Goal: Task Accomplishment & Management: Manage account settings

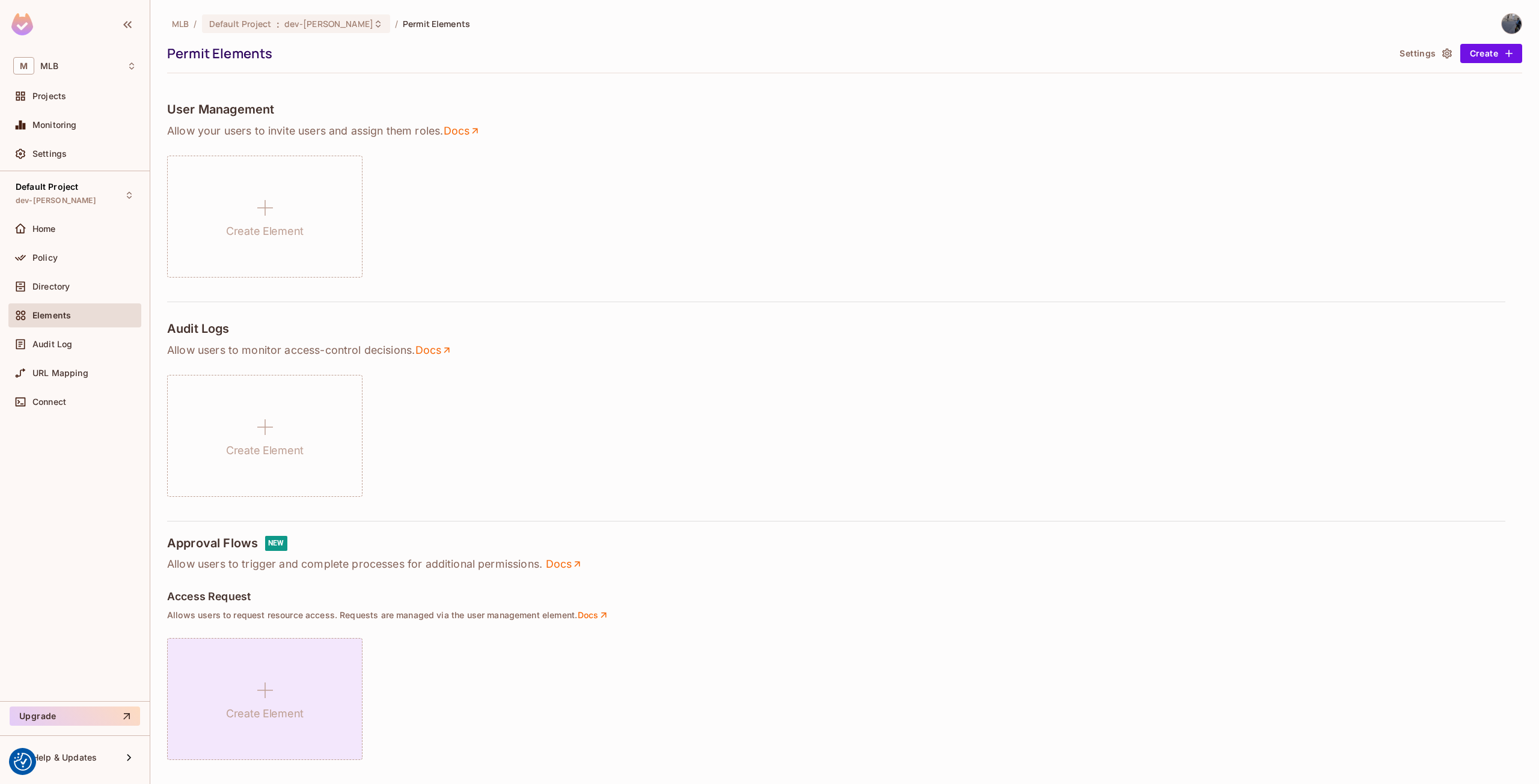
scroll to position [387, 0]
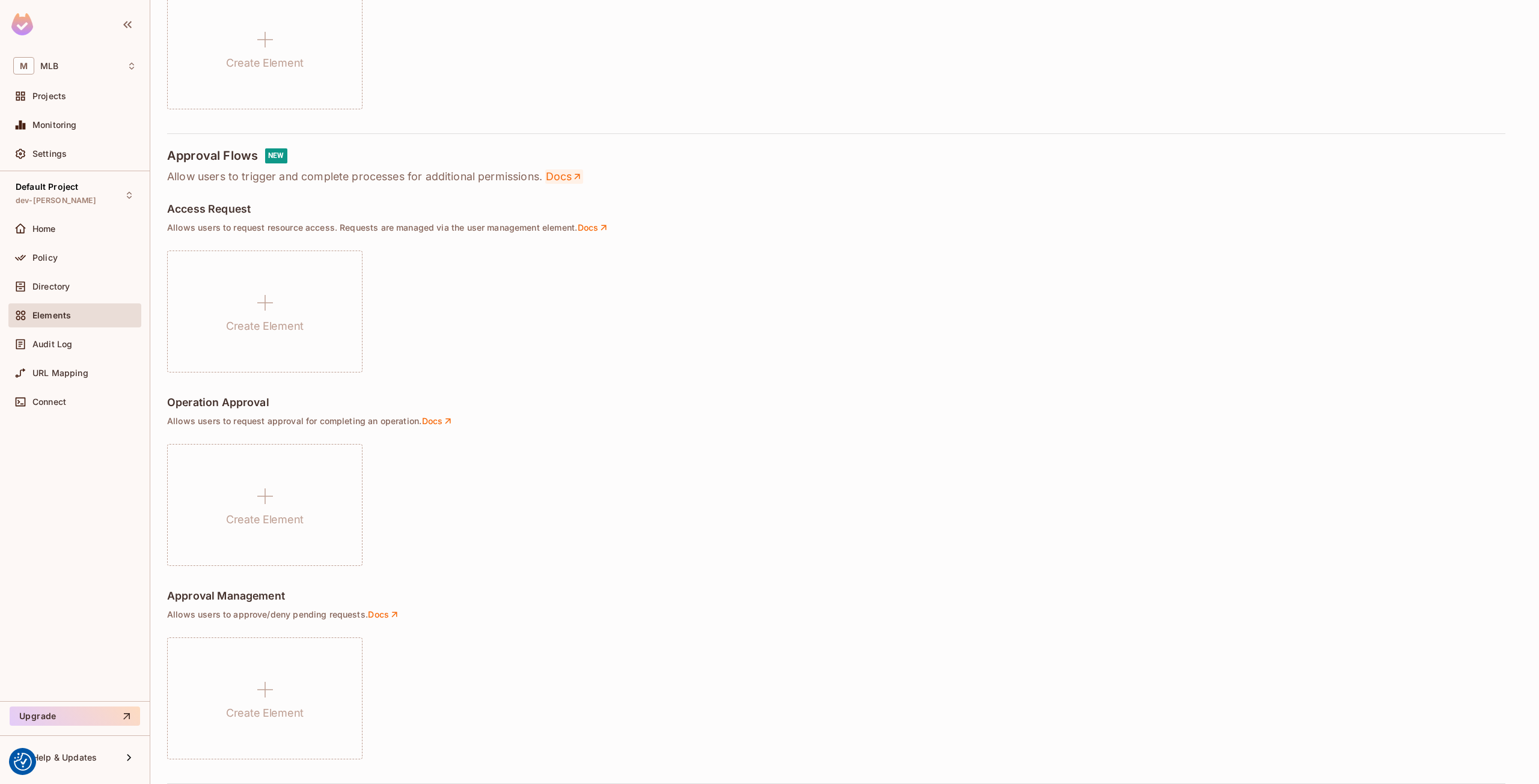
click at [574, 175] on icon at bounding box center [577, 176] width 11 height 11
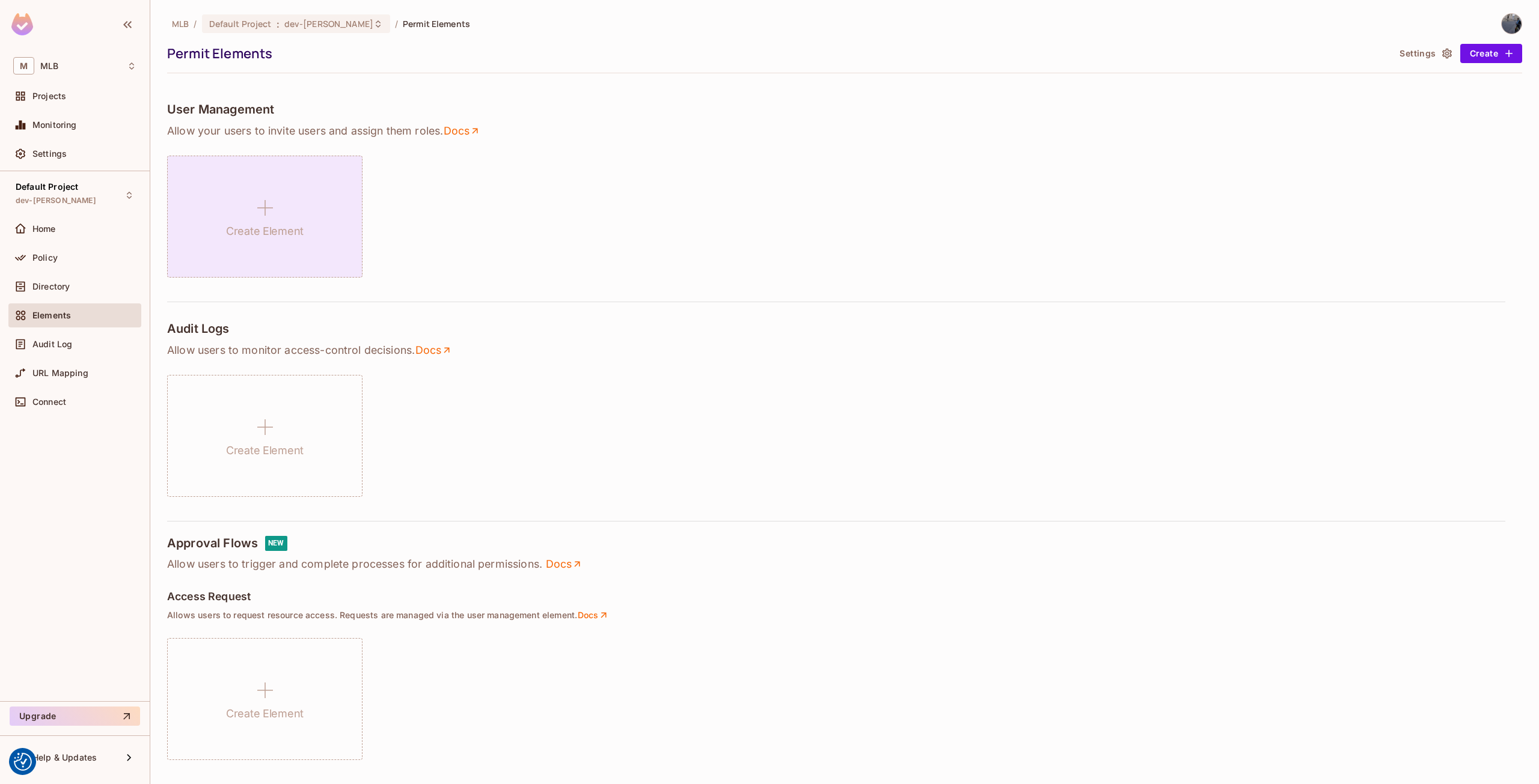
click at [273, 219] on icon at bounding box center [265, 207] width 29 height 29
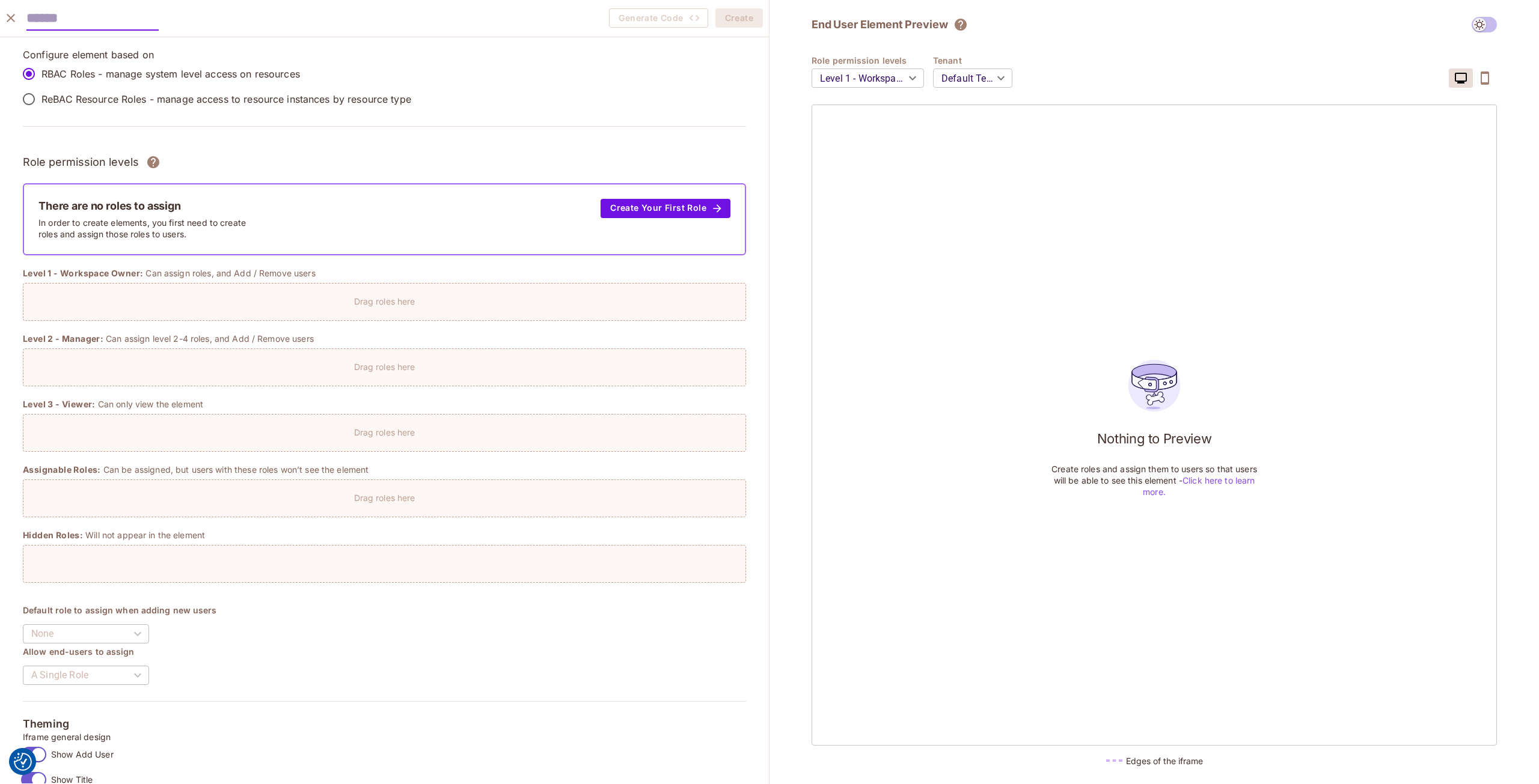
click at [13, 18] on icon "close" at bounding box center [11, 18] width 15 height 15
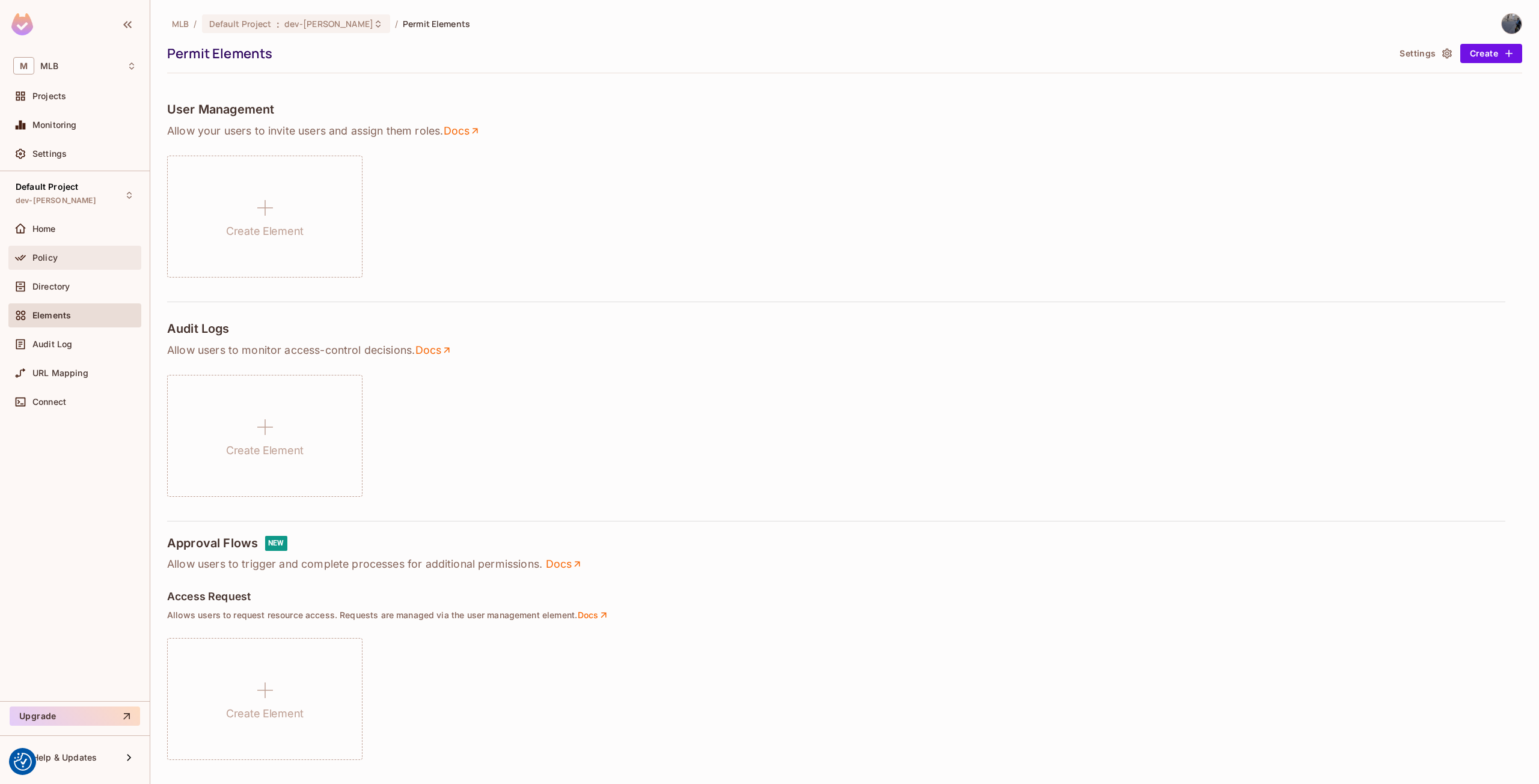
click at [64, 268] on div "Policy" at bounding box center [75, 258] width 133 height 24
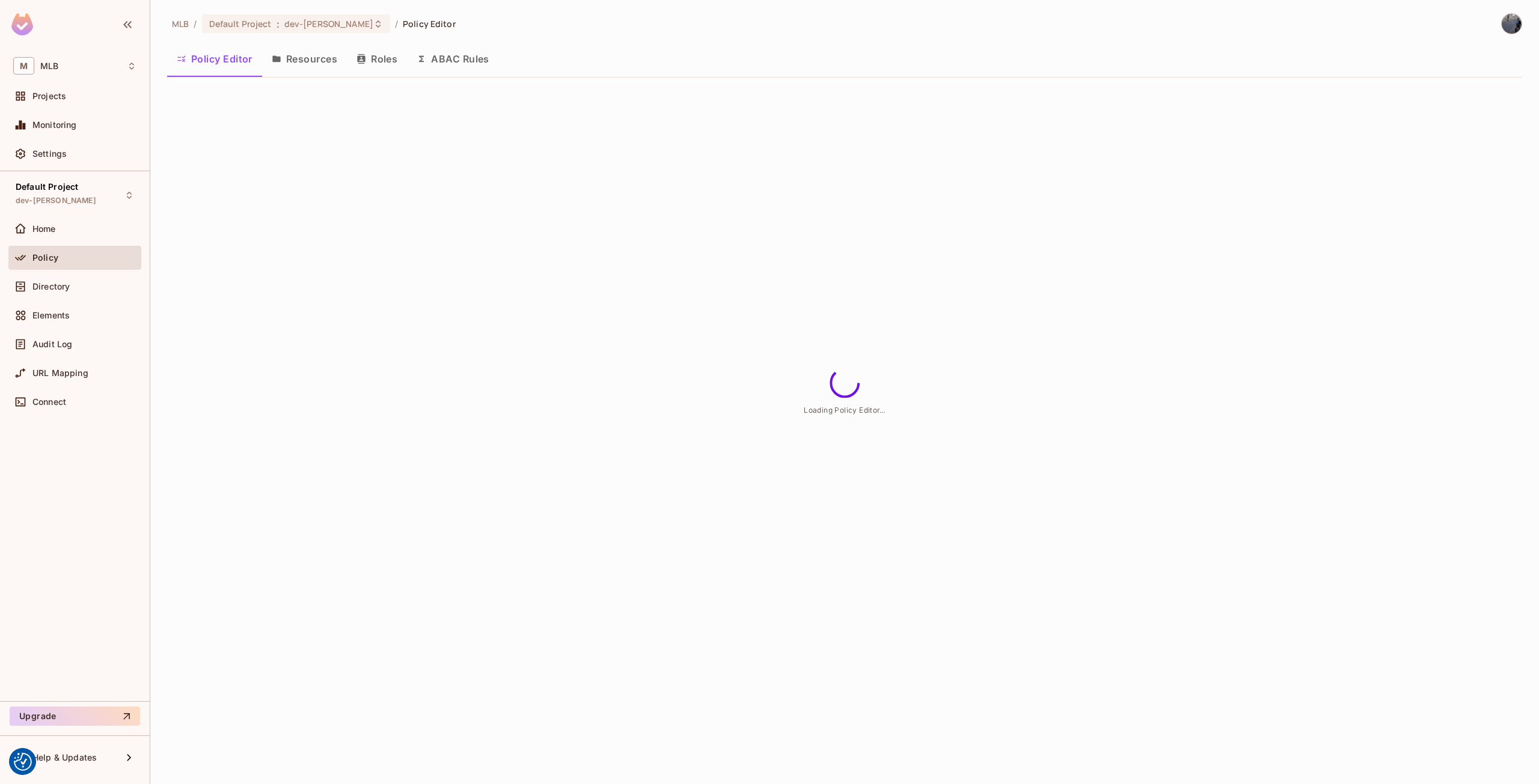
click at [391, 58] on button "Roles" at bounding box center [377, 59] width 60 height 30
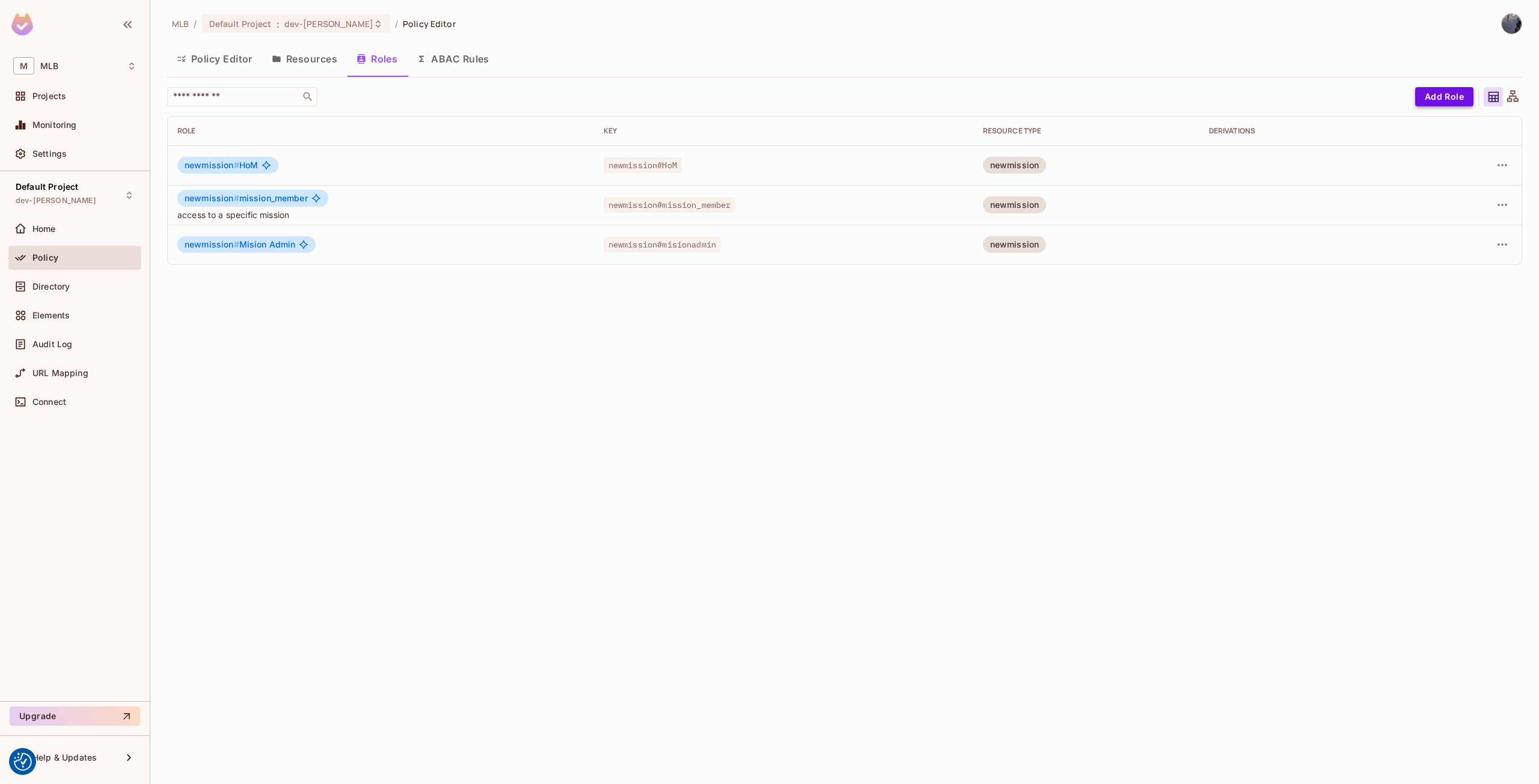
click at [1430, 95] on button "Add Role" at bounding box center [1444, 96] width 58 height 19
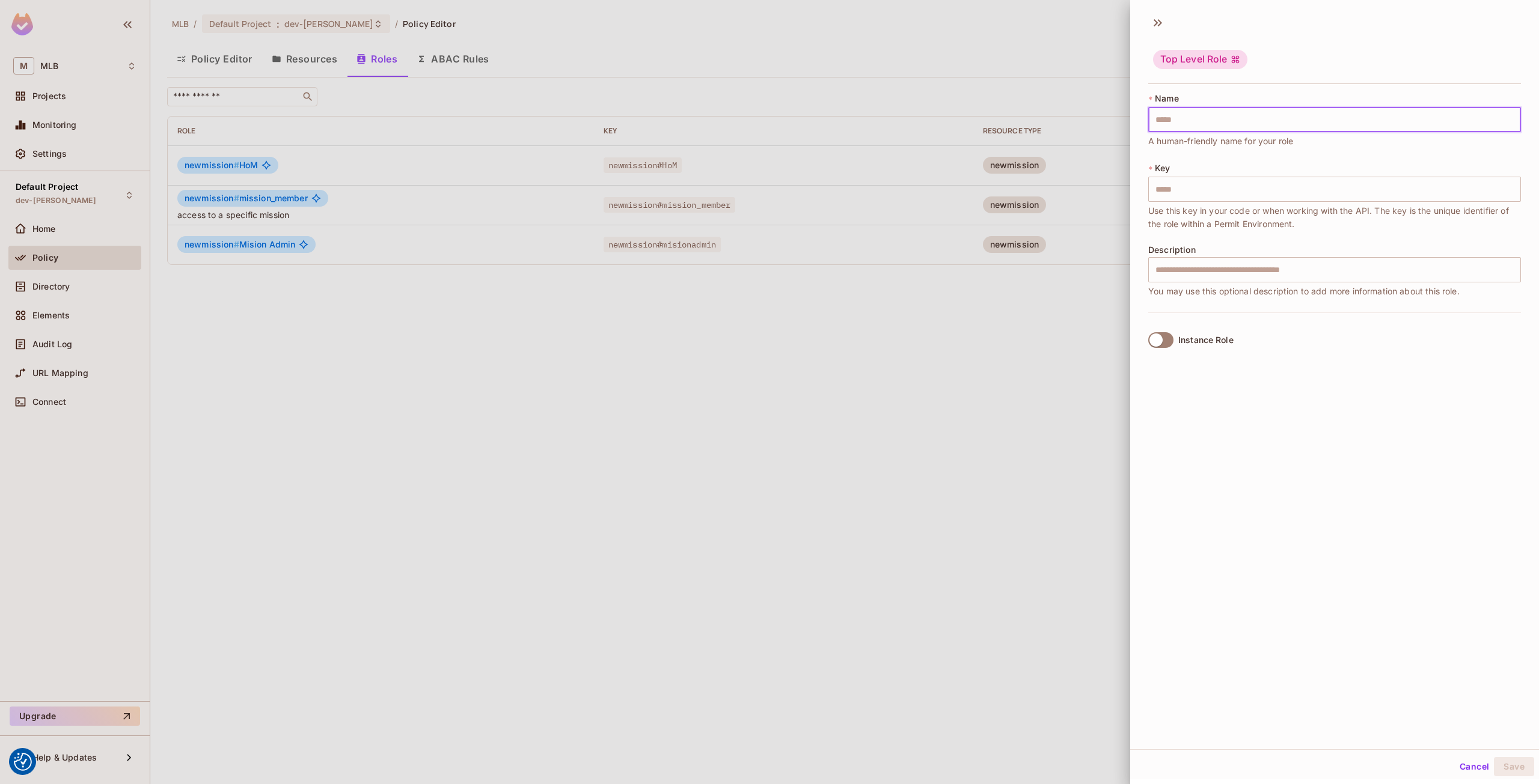
click at [1179, 120] on input "text" at bounding box center [1334, 120] width 373 height 25
type input "*"
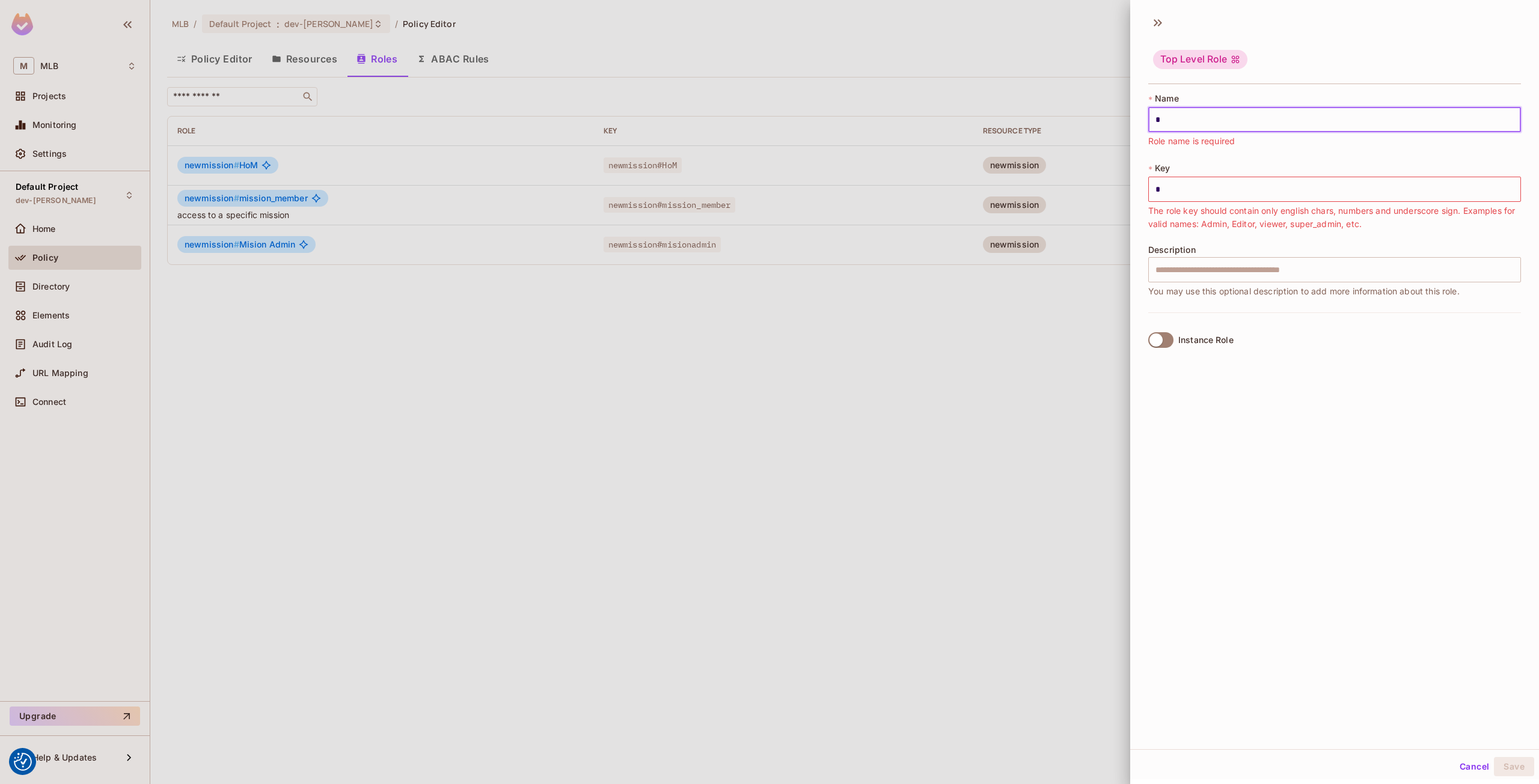
type input "**"
type input "***"
type input "****"
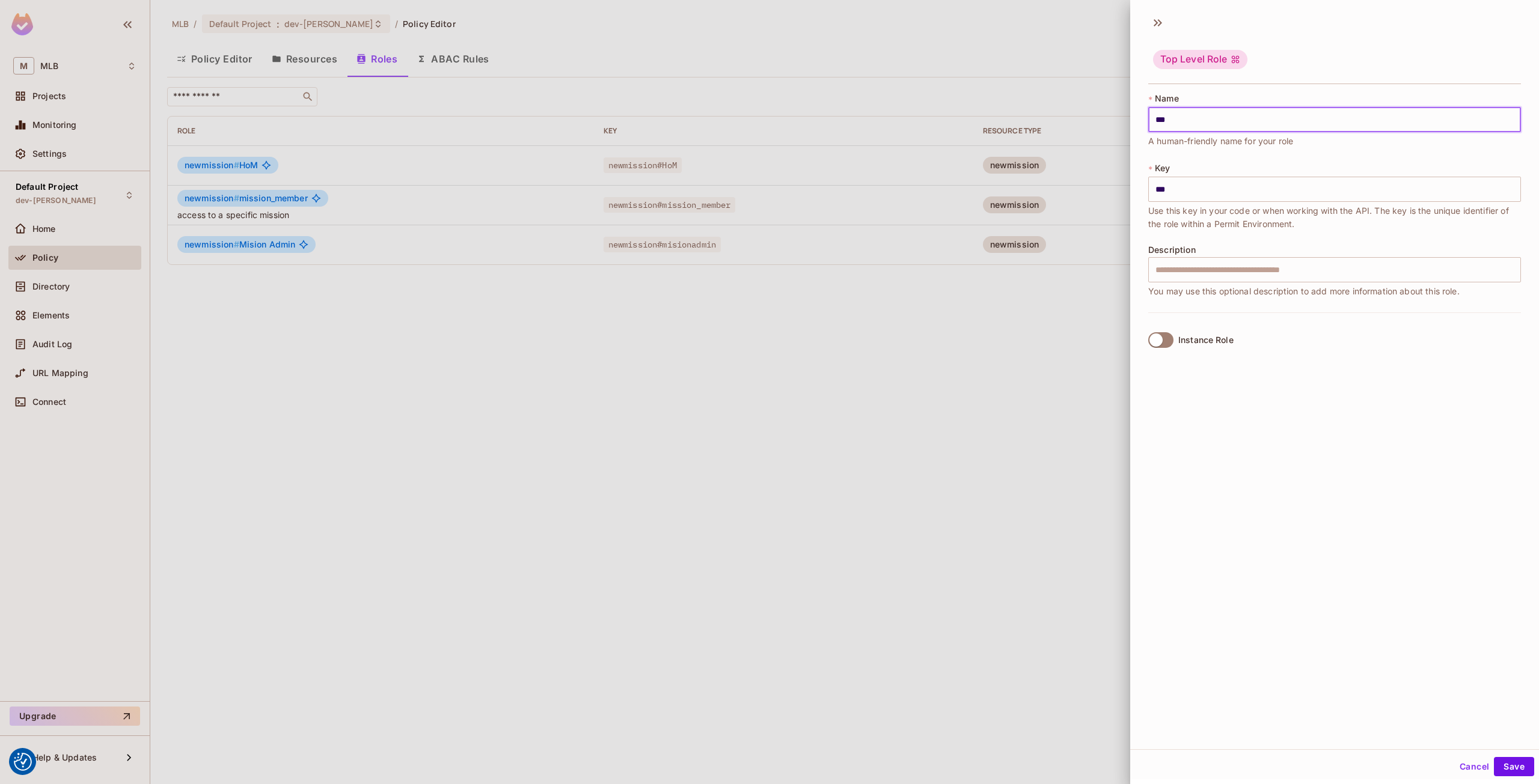
type input "****"
type input "*****"
click at [1306, 539] on div "Top Level Role * Name ***** ​ A human-friendly name for your role * Key ***** ​…" at bounding box center [1334, 379] width 409 height 741
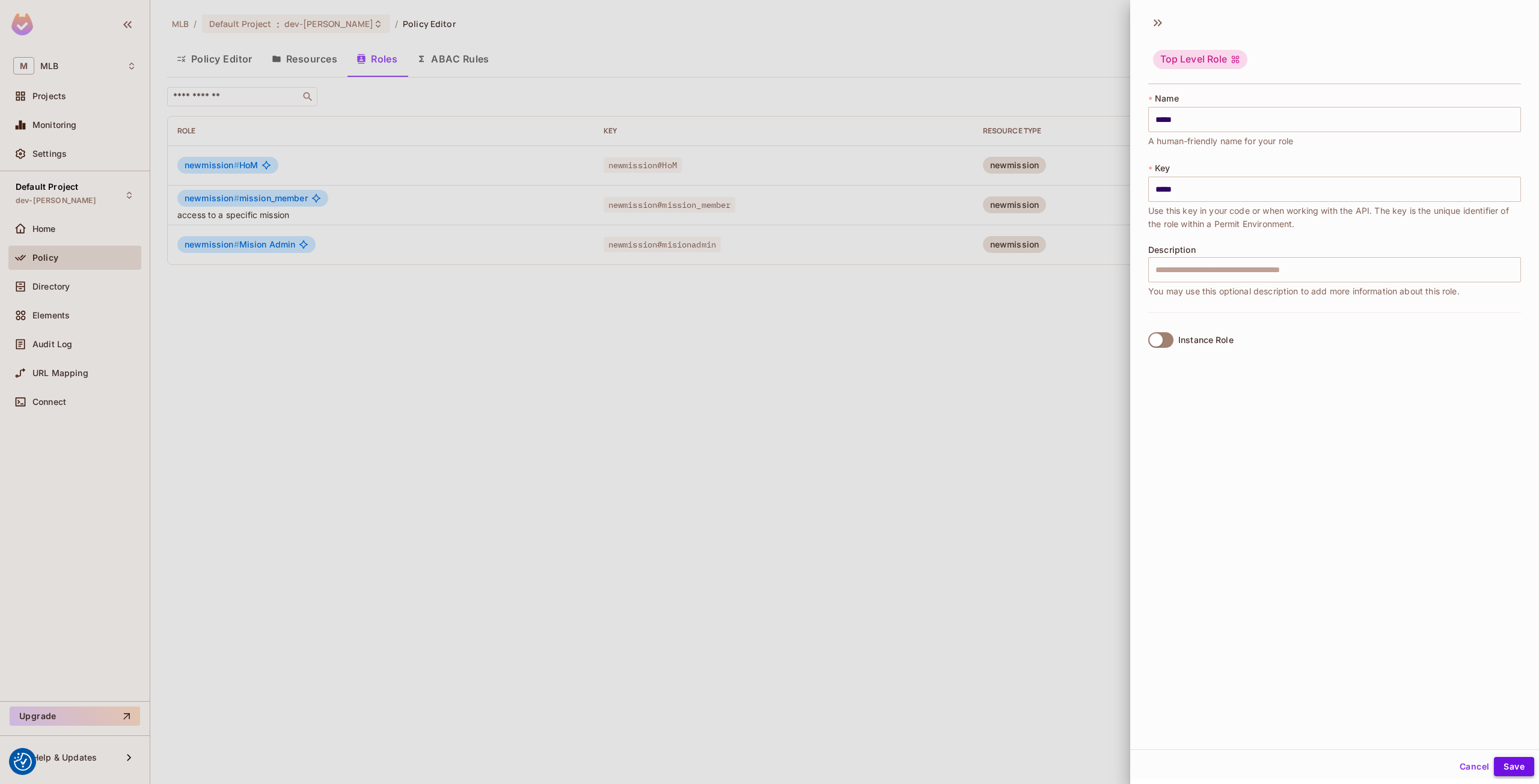
click at [1503, 766] on button "Save" at bounding box center [1514, 766] width 40 height 19
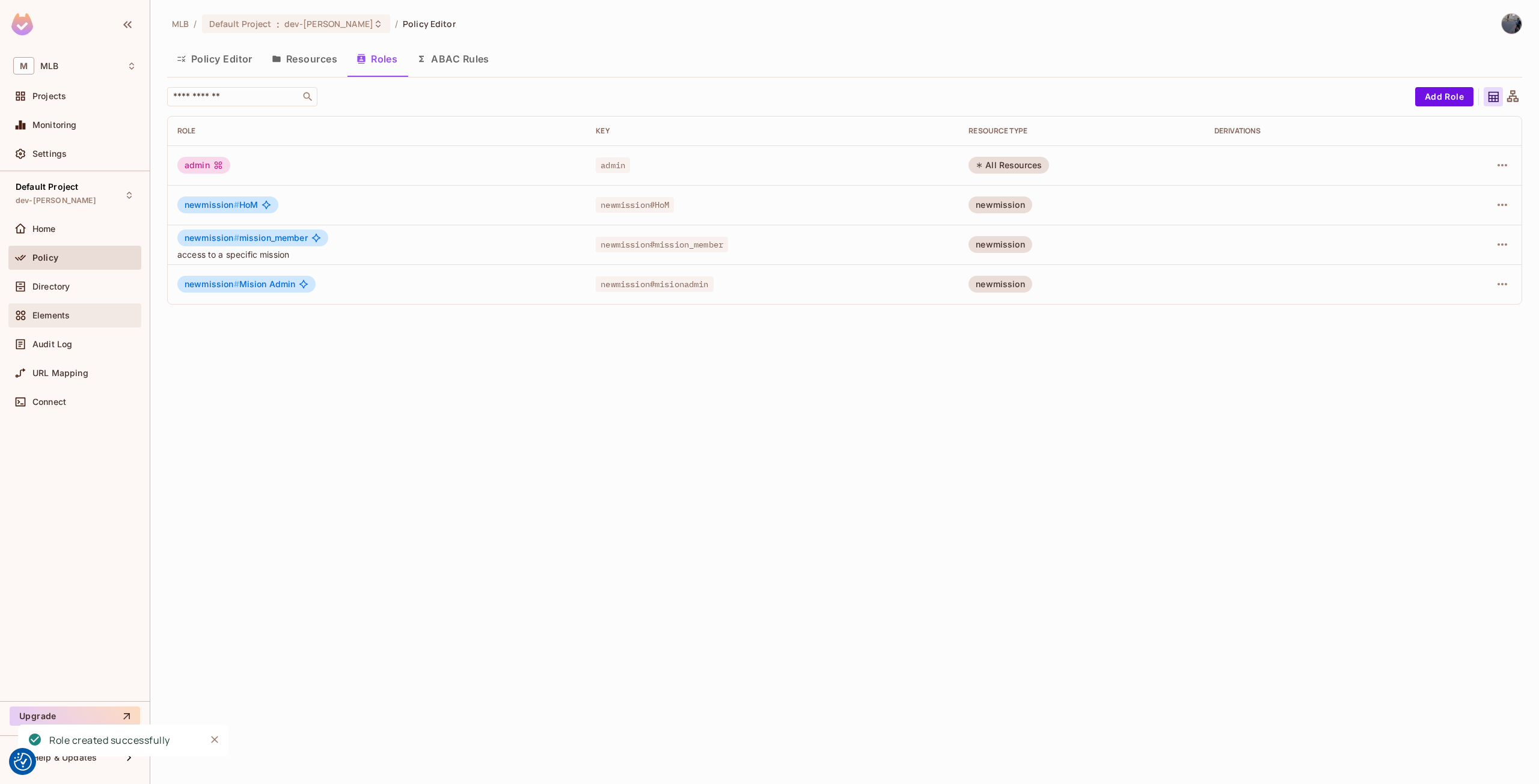
click at [78, 321] on div "Elements" at bounding box center [75, 315] width 123 height 15
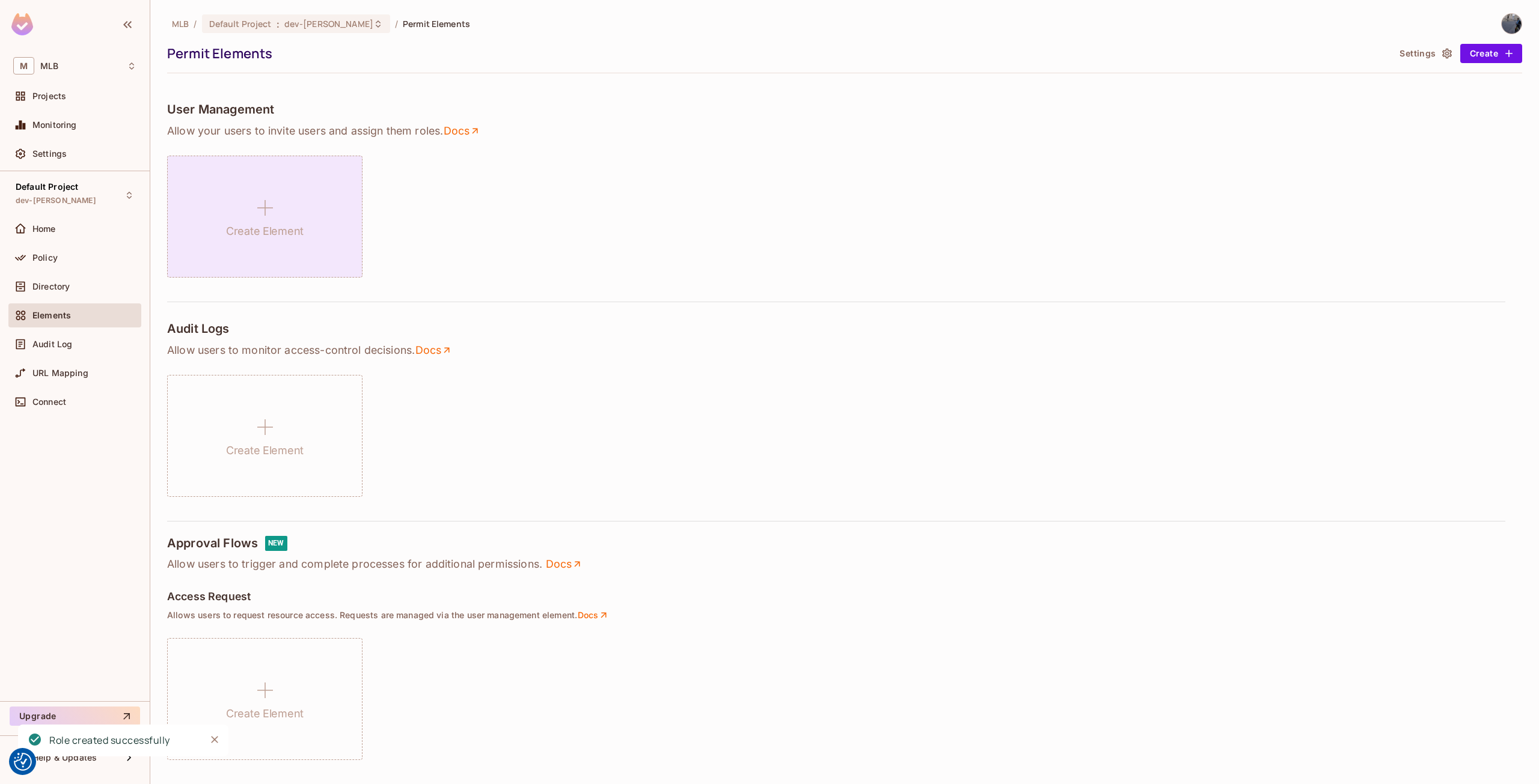
click at [268, 202] on icon at bounding box center [265, 207] width 29 height 29
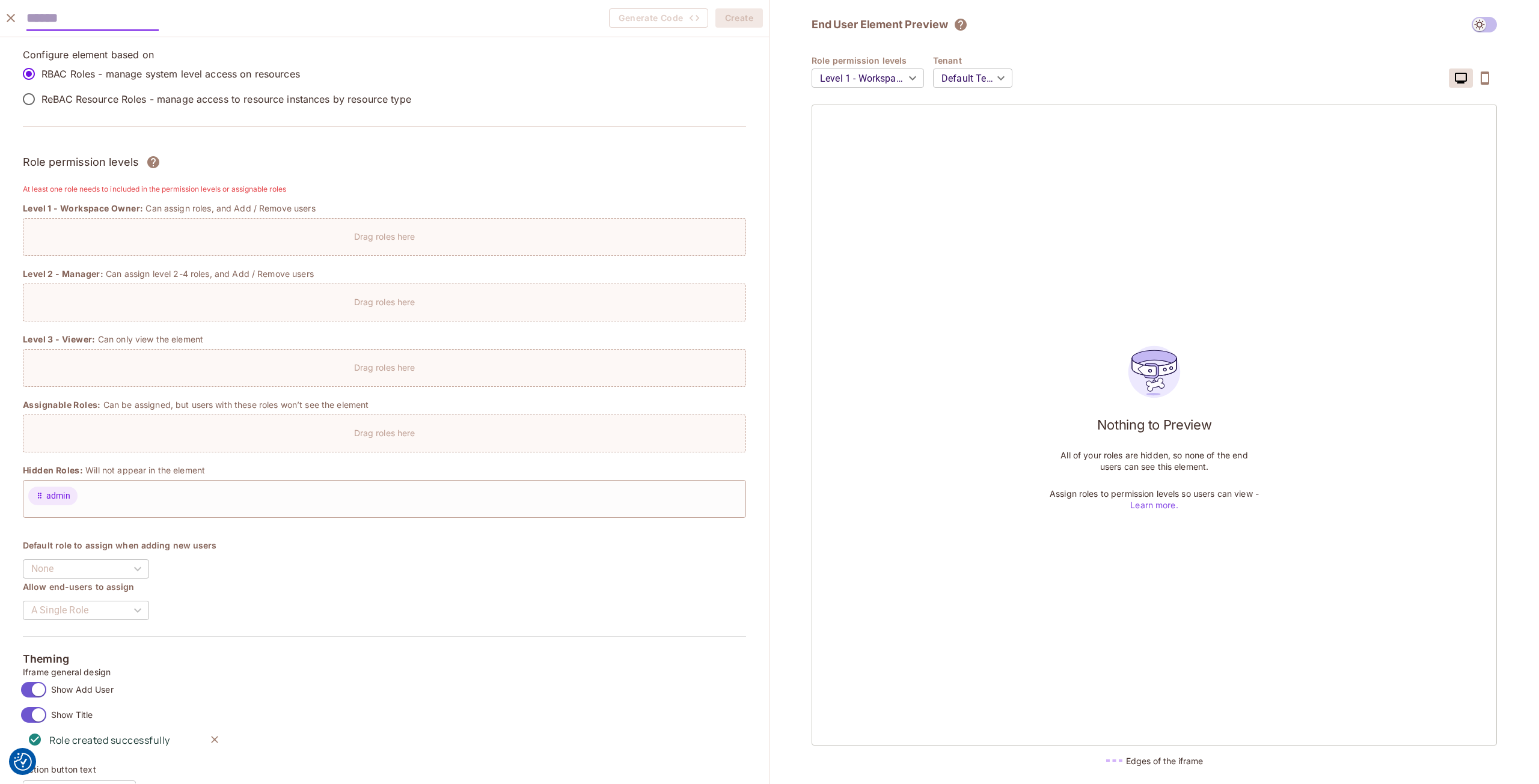
click at [346, 231] on div "Drag roles here" at bounding box center [384, 233] width 722 height 18
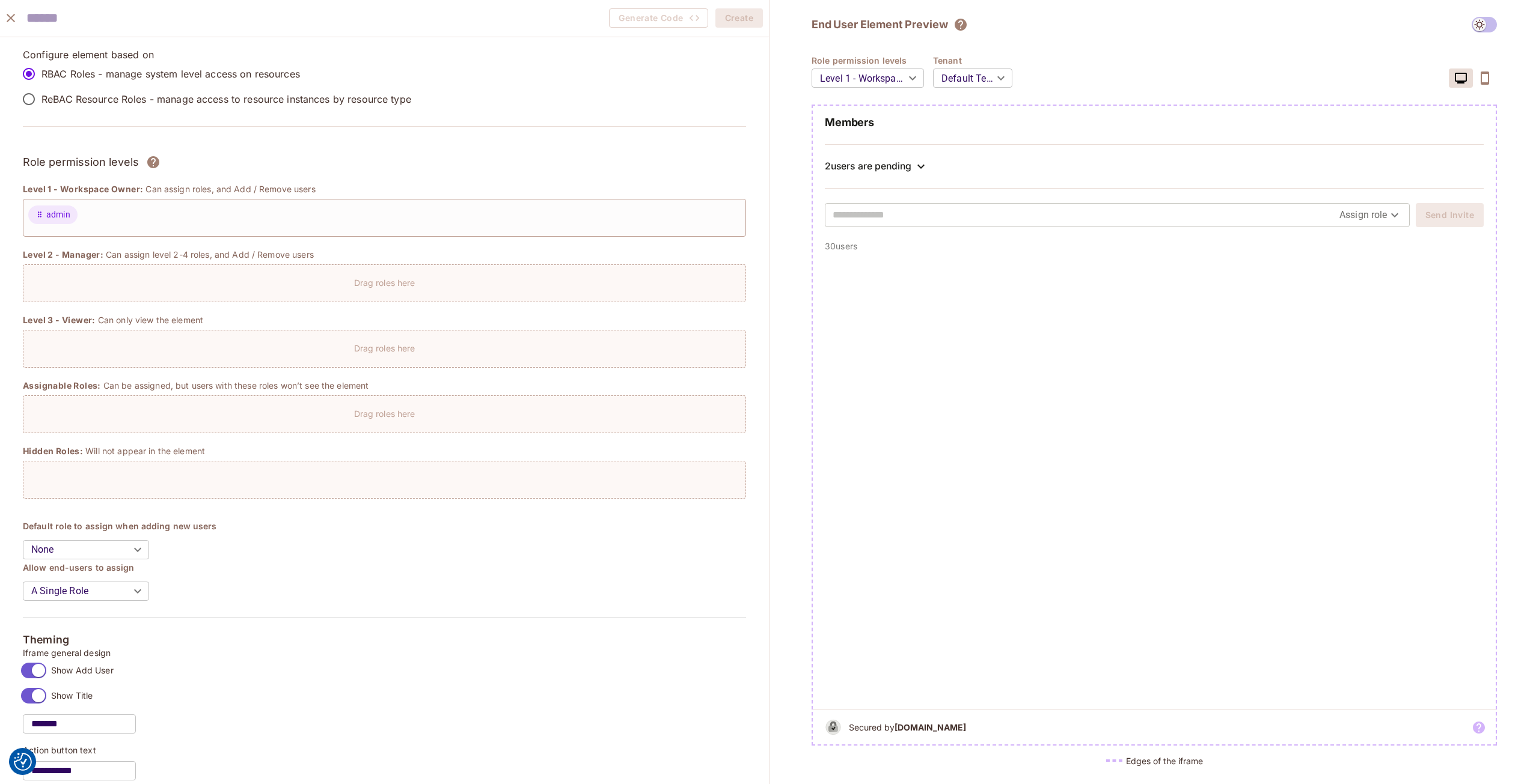
click at [905, 214] on input "text" at bounding box center [1086, 214] width 507 height 19
type input "*"
type input "**********"
click at [1004, 290] on div at bounding box center [1154, 481] width 683 height 458
click at [1361, 217] on body "We use cookies to enhance your browsing experience, serve personalized ads or c…" at bounding box center [769, 392] width 1539 height 784
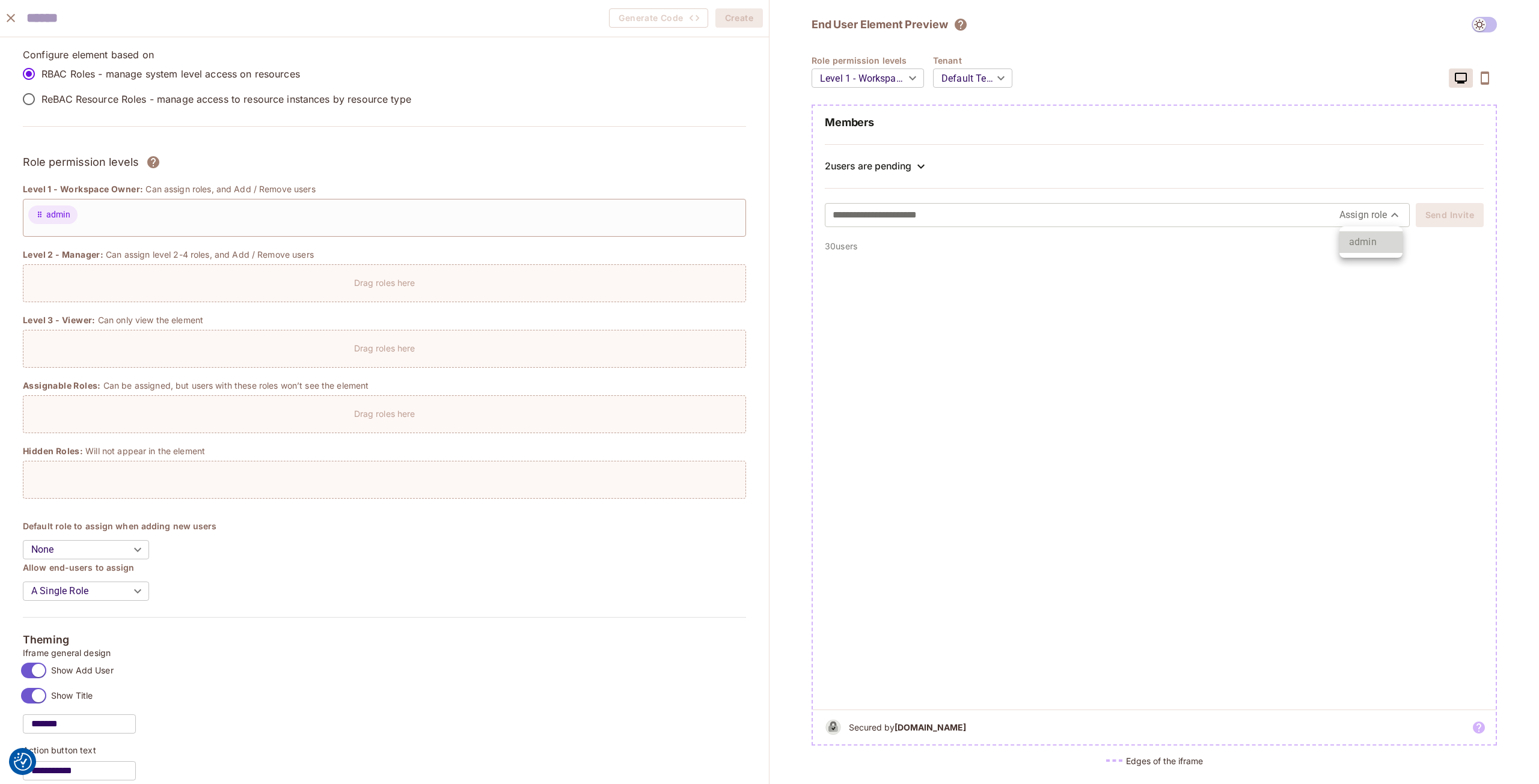
click at [1373, 234] on li "admin" at bounding box center [1371, 242] width 63 height 22
type input "*****"
click at [897, 78] on body "We use cookies to enhance your browsing experience, serve personalized ads or c…" at bounding box center [769, 392] width 1539 height 784
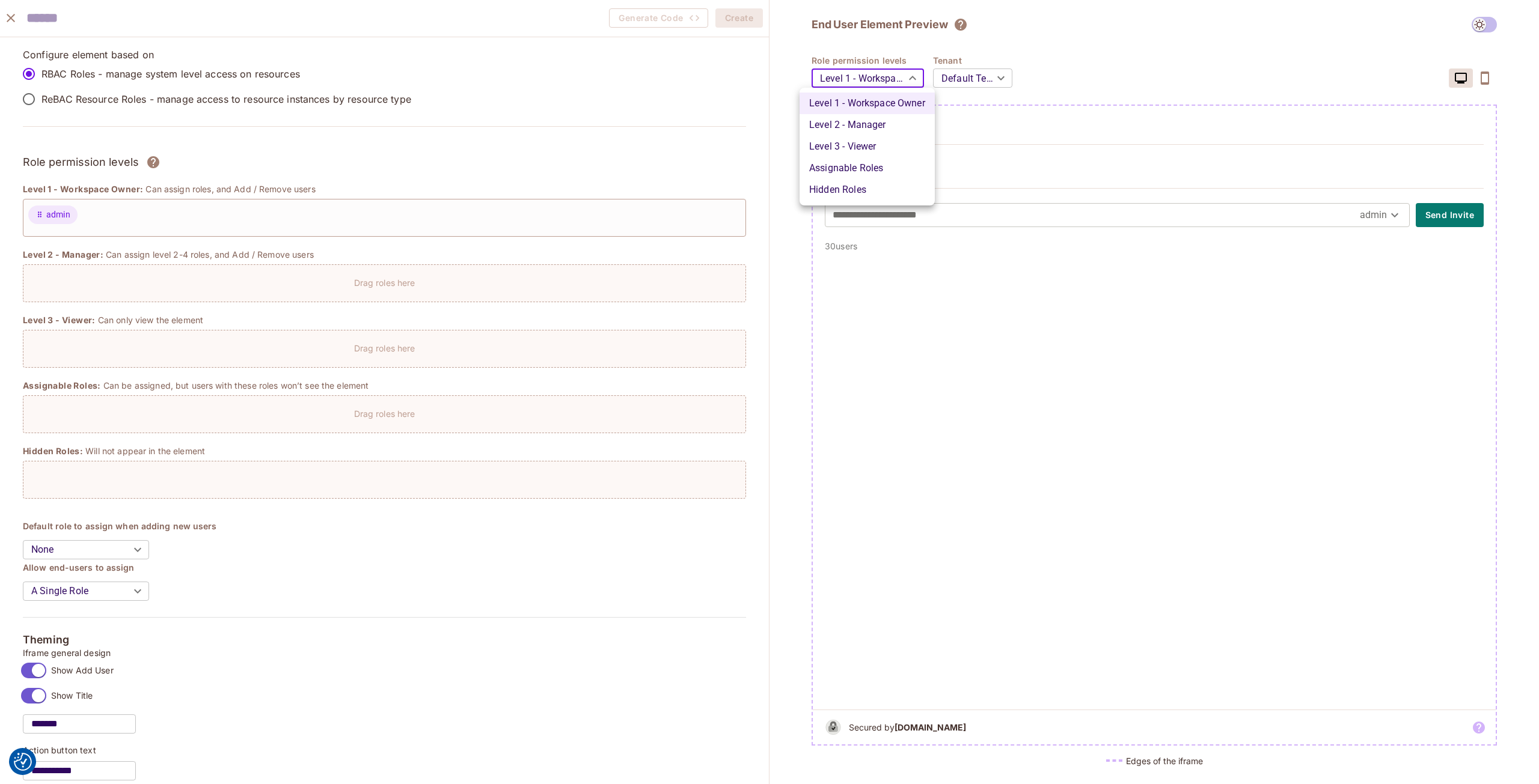
click at [974, 78] on div at bounding box center [769, 392] width 1539 height 784
click at [987, 77] on div "Level 1 - Workspace Owner Level 2 - Manager Level 3 - Viewer Assignable Roles H…" at bounding box center [769, 392] width 1539 height 784
click at [988, 74] on body "We use cookies to enhance your browsing experience, serve personalized ads or c…" at bounding box center [769, 392] width 1539 height 784
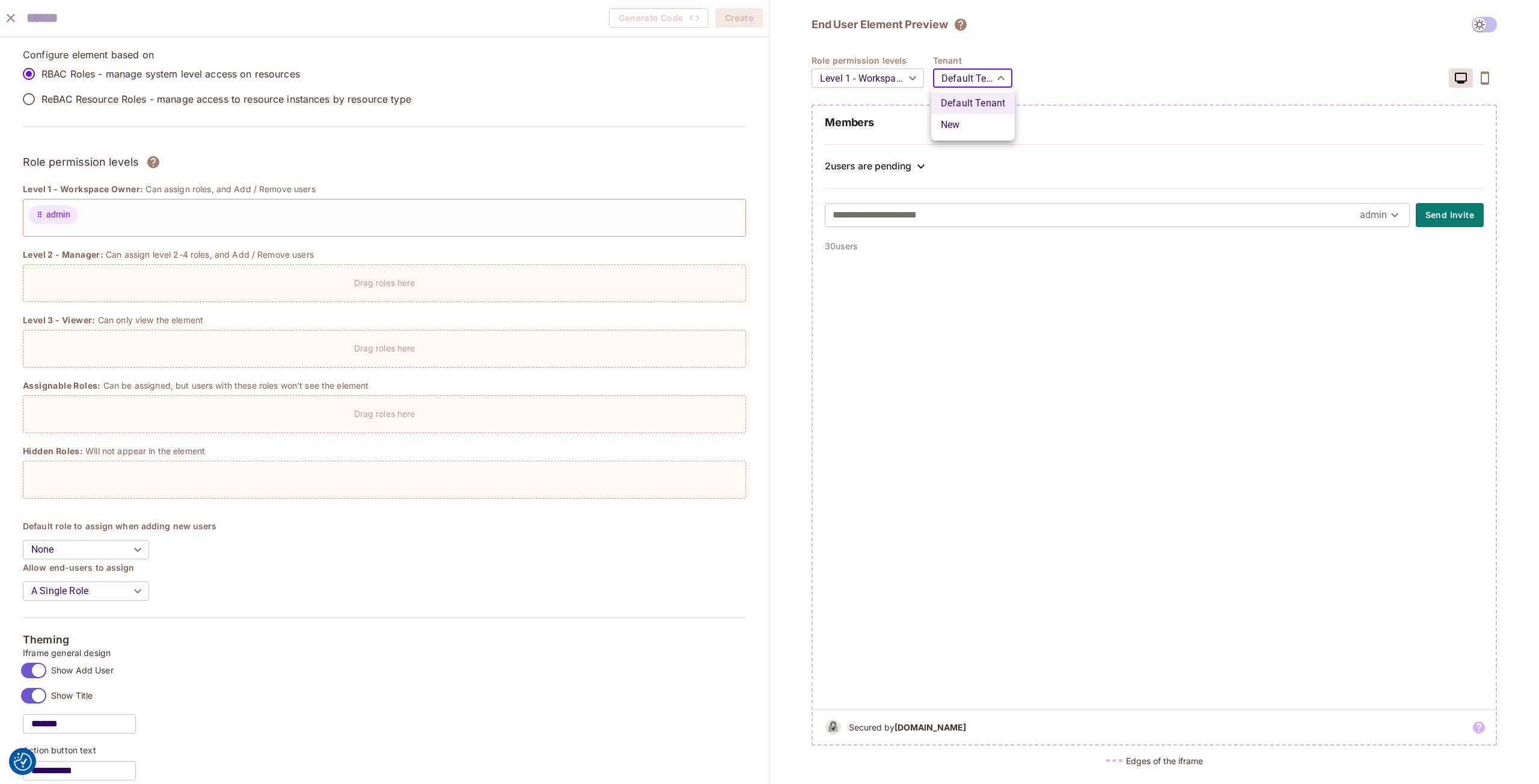
click at [988, 74] on div at bounding box center [769, 392] width 1539 height 784
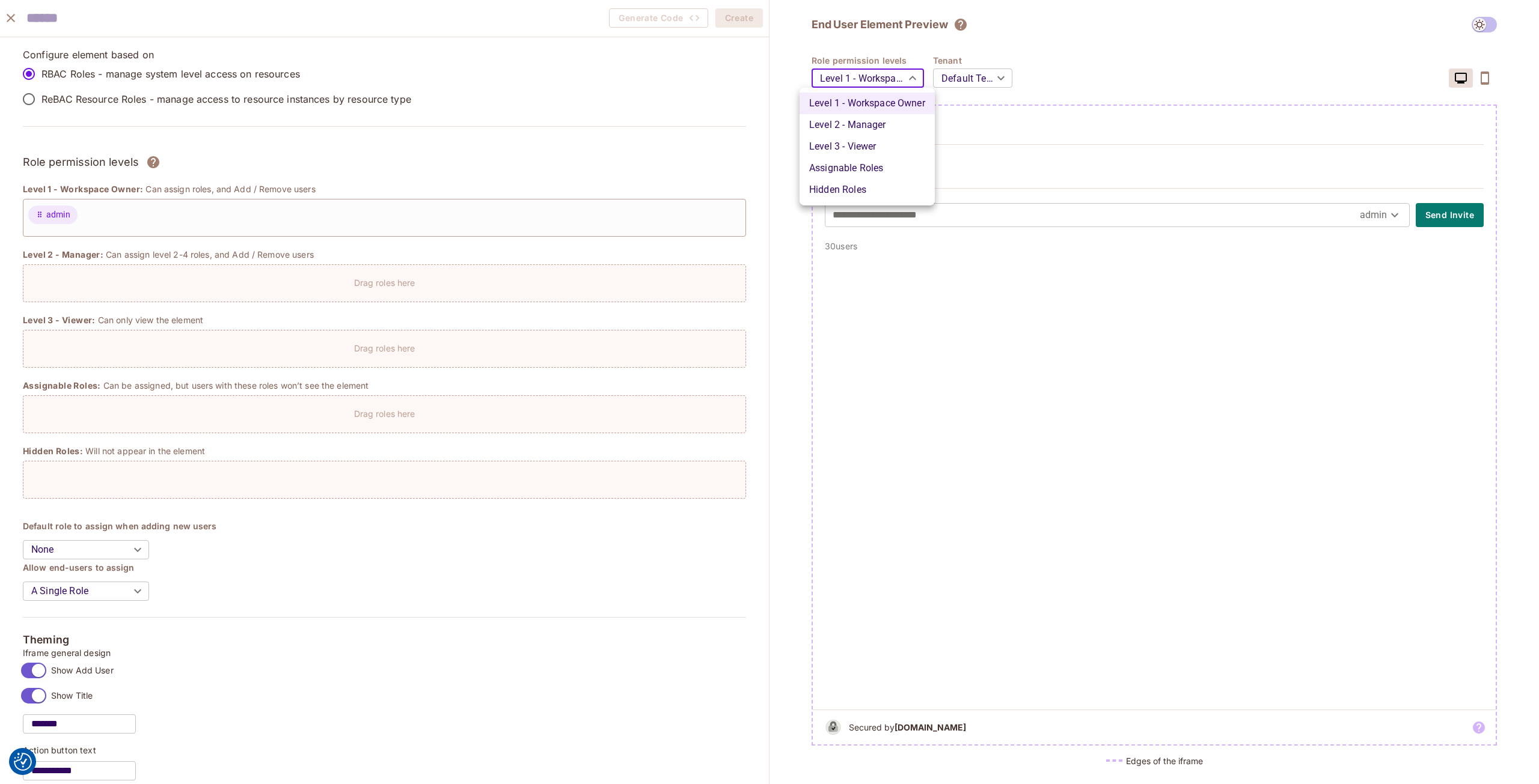
click at [888, 75] on body "We use cookies to enhance your browsing experience, serve personalized ads or c…" at bounding box center [769, 392] width 1539 height 784
click at [888, 75] on div at bounding box center [769, 392] width 1539 height 784
click at [869, 81] on body "We use cookies to enhance your browsing experience, serve personalized ads or c…" at bounding box center [769, 392] width 1539 height 784
click at [869, 142] on li "Level 3 - Viewer" at bounding box center [867, 146] width 135 height 22
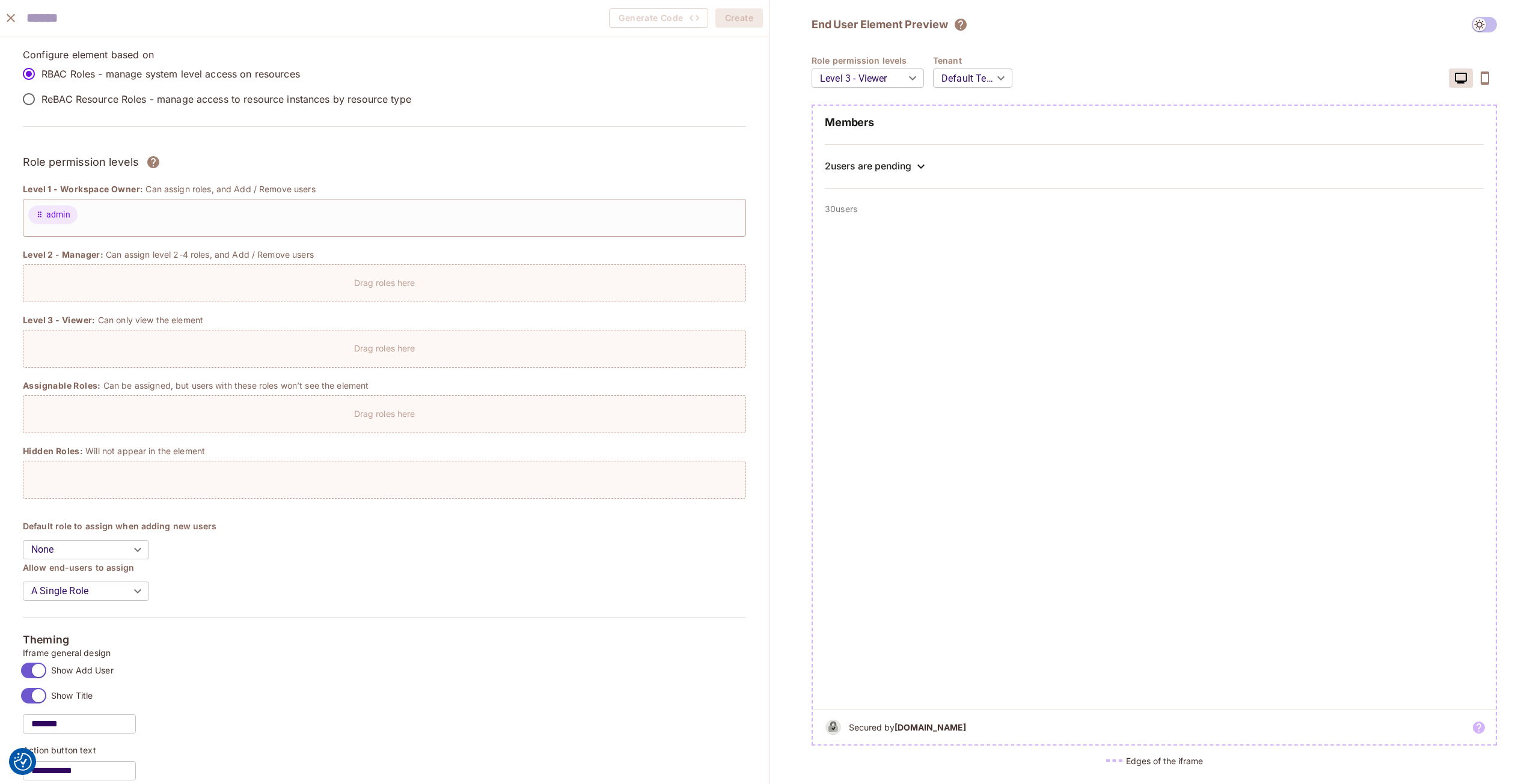
click at [868, 190] on div "Members 2 users are pending" at bounding box center [1154, 159] width 683 height 88
click at [893, 166] on div "2 users are pending" at bounding box center [868, 166] width 87 height 12
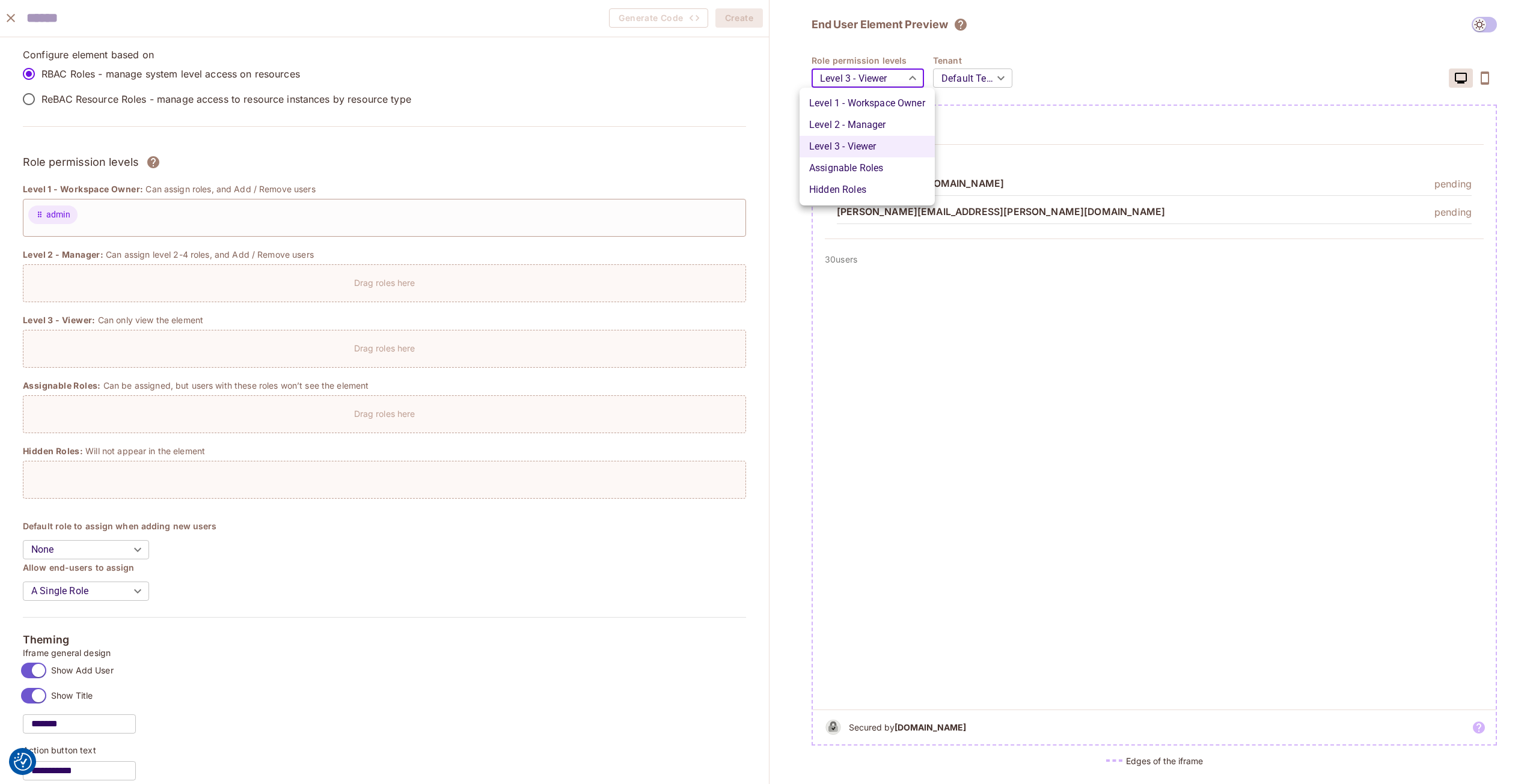
click at [889, 81] on body "We use cookies to enhance your browsing experience, serve personalized ads or c…" at bounding box center [769, 392] width 1539 height 784
click at [870, 121] on li "Level 2 - Manager" at bounding box center [867, 125] width 135 height 22
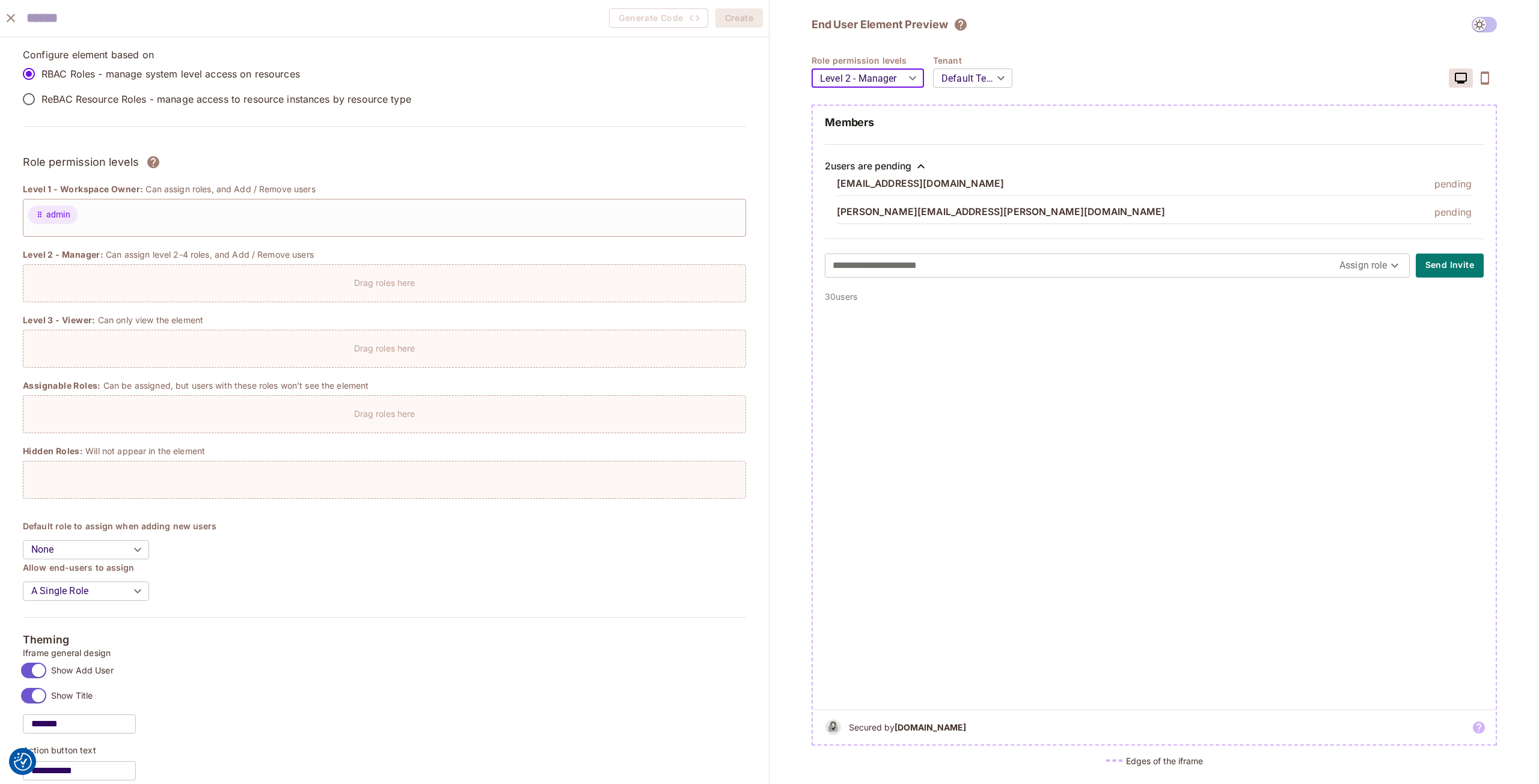
click at [895, 83] on body "We use cookies to enhance your browsing experience, serve personalized ads or c…" at bounding box center [769, 392] width 1539 height 784
click at [885, 107] on li "Level 1 - Workspace Owner" at bounding box center [867, 103] width 135 height 22
click at [889, 83] on body "We use cookies to enhance your browsing experience, serve personalized ads or c…" at bounding box center [769, 392] width 1539 height 784
click at [876, 124] on li "Level 2 - Manager" at bounding box center [867, 125] width 135 height 22
click at [889, 76] on body "We use cookies to enhance your browsing experience, serve personalized ads or c…" at bounding box center [769, 392] width 1539 height 784
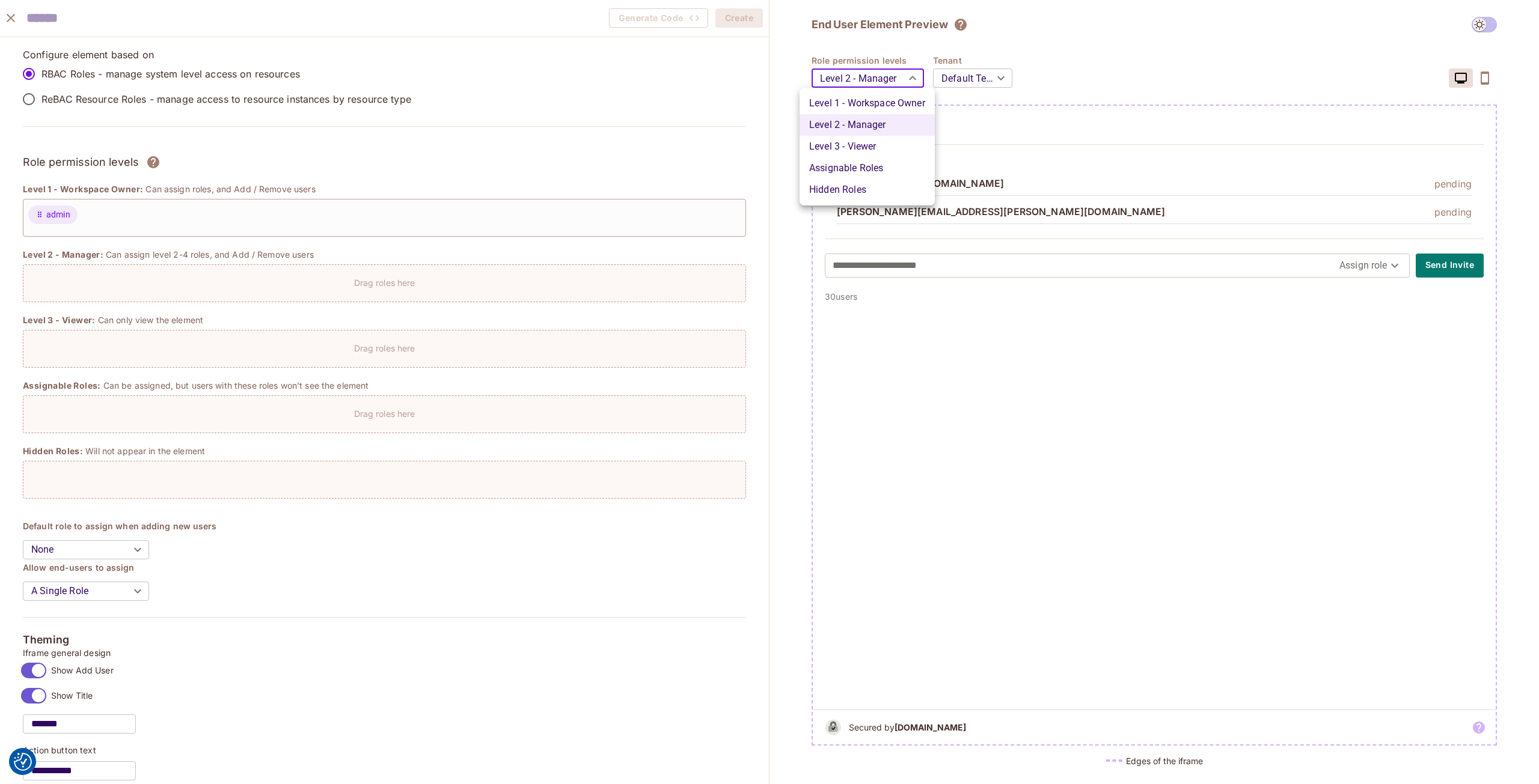
click at [871, 144] on li "Level 3 - Viewer" at bounding box center [867, 146] width 135 height 22
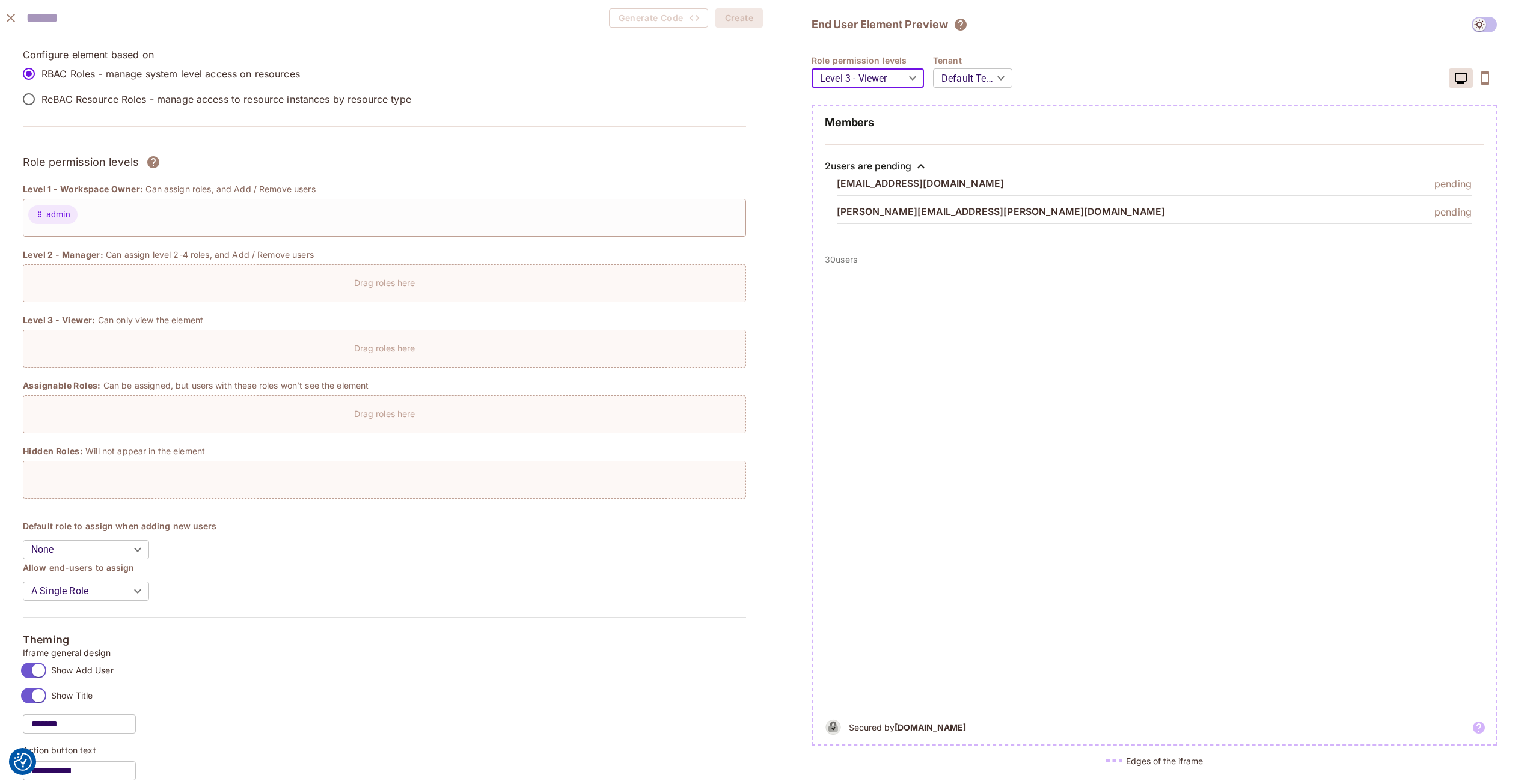
click at [887, 74] on body "We use cookies to enhance your browsing experience, serve personalized ads or c…" at bounding box center [769, 392] width 1539 height 784
click at [890, 101] on li "Level 1 - Workspace Owner" at bounding box center [867, 103] width 135 height 22
type input "*******"
click at [1381, 263] on body "We use cookies to enhance your browsing experience, serve personalized ads or c…" at bounding box center [769, 392] width 1539 height 784
click at [1380, 291] on li "admin" at bounding box center [1382, 292] width 47 height 22
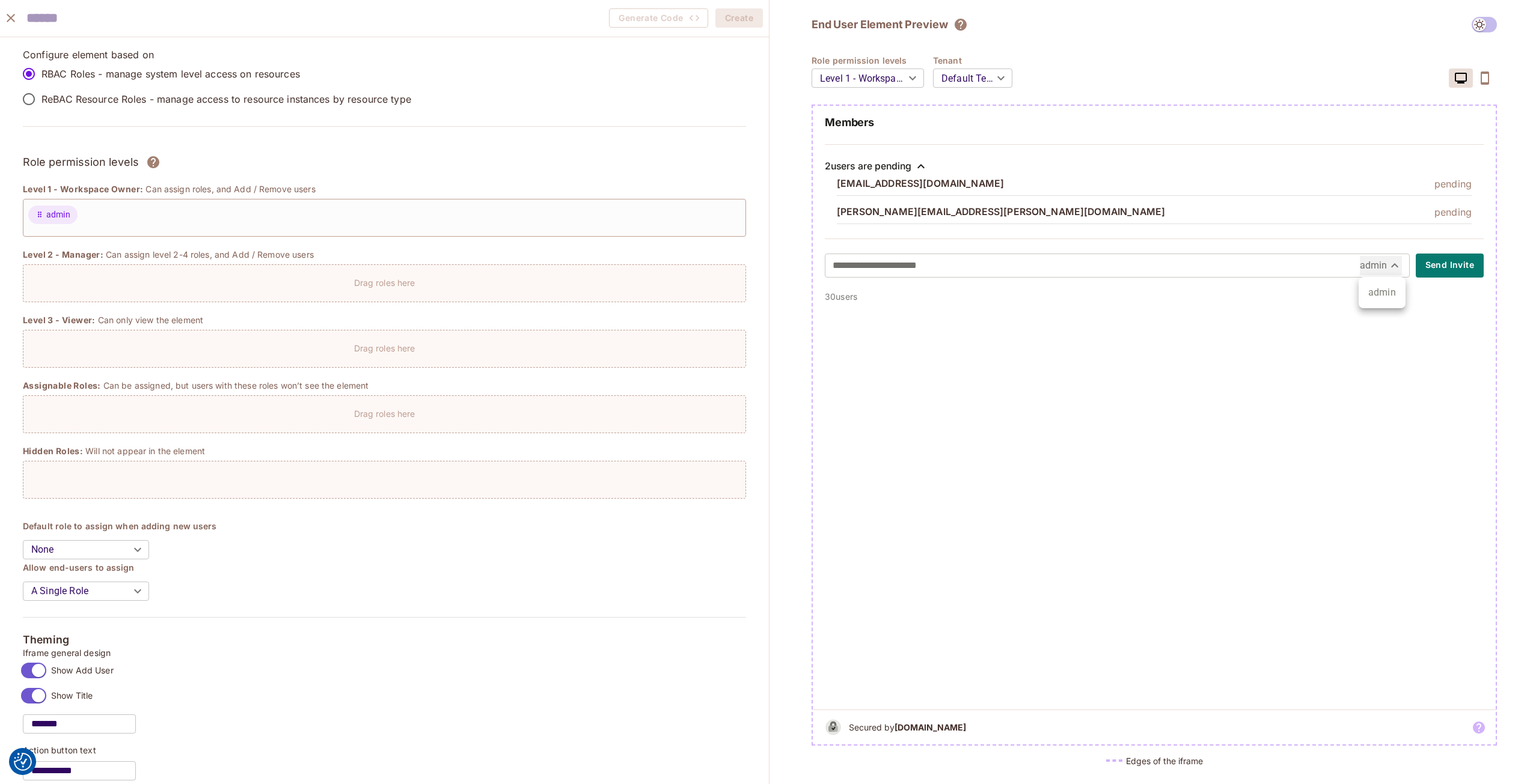
type input "*****"
click at [1449, 270] on button "Send Invite" at bounding box center [1449, 266] width 68 height 24
click at [1450, 275] on button "Send Invite" at bounding box center [1449, 266] width 68 height 24
